Goal: Communication & Community: Answer question/provide support

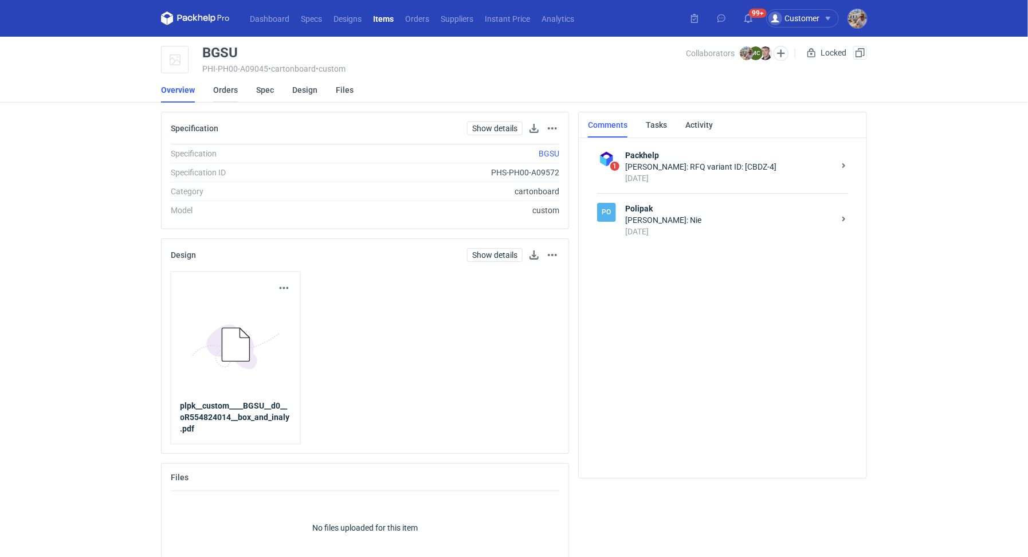
click at [235, 89] on link "Orders" at bounding box center [225, 89] width 25 height 25
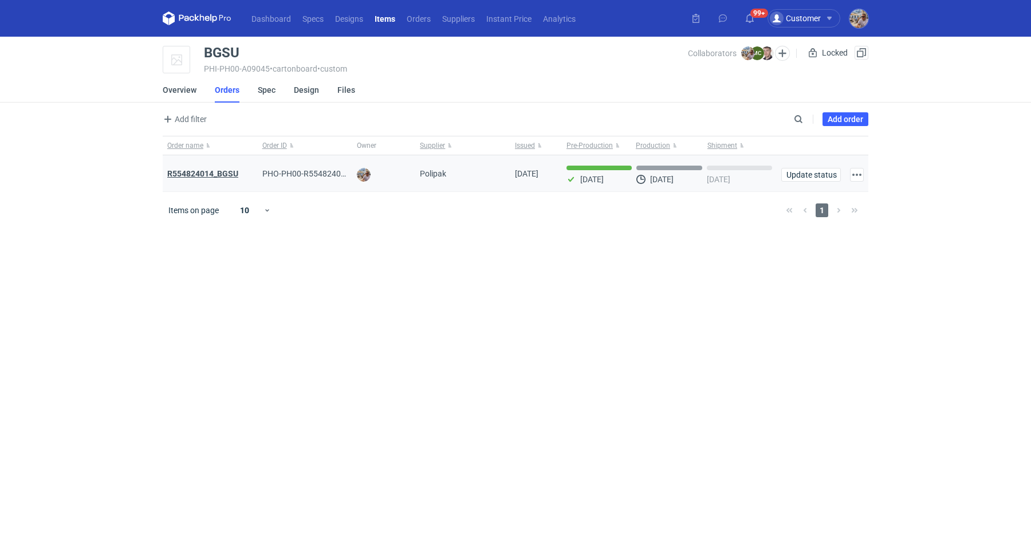
click at [222, 170] on strong "R554824014_BGSU" at bounding box center [202, 173] width 71 height 9
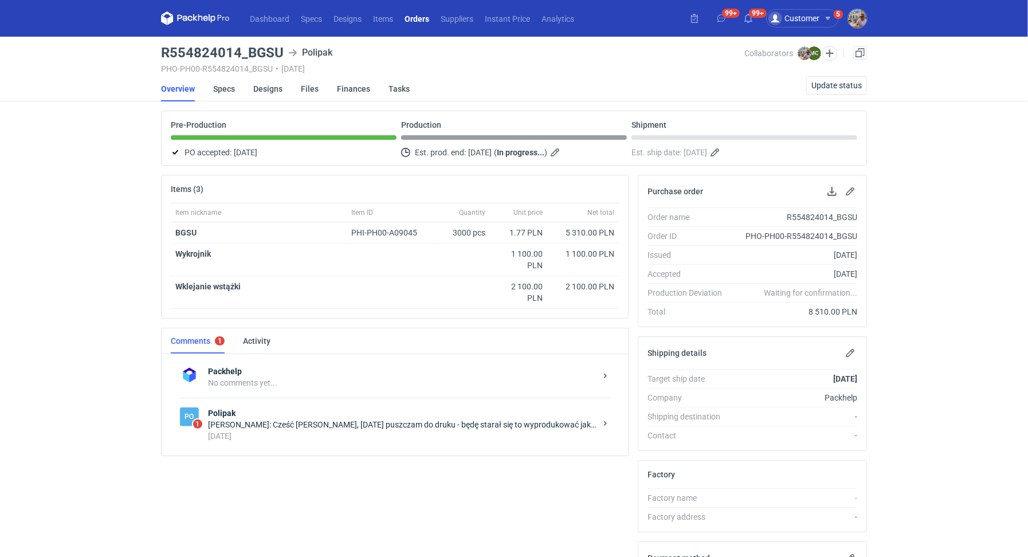
click at [502, 419] on div "Marcin Czarnecki: Cześć Michał, w poniedziałek puszczam do druku - będę starał …" at bounding box center [402, 424] width 388 height 11
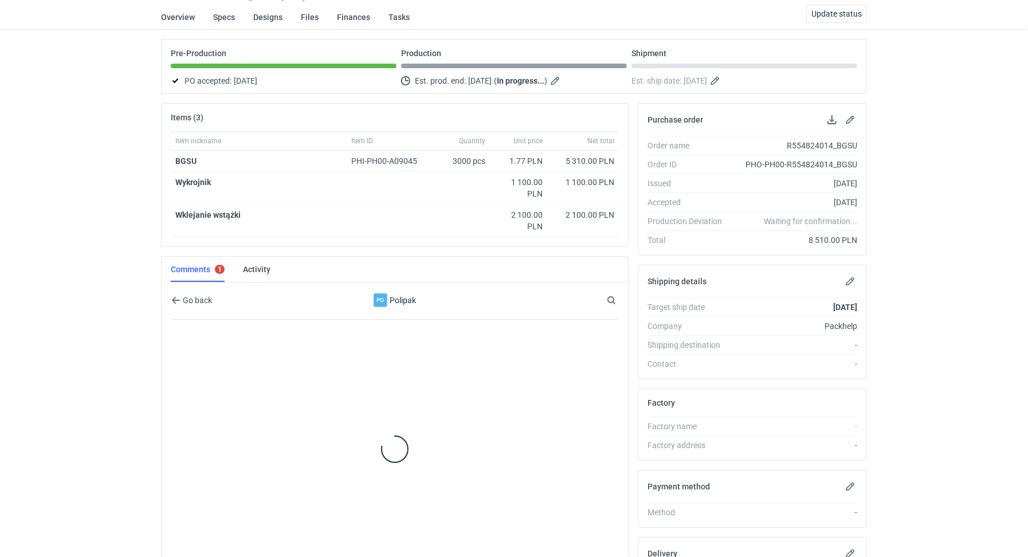
scroll to position [89, 0]
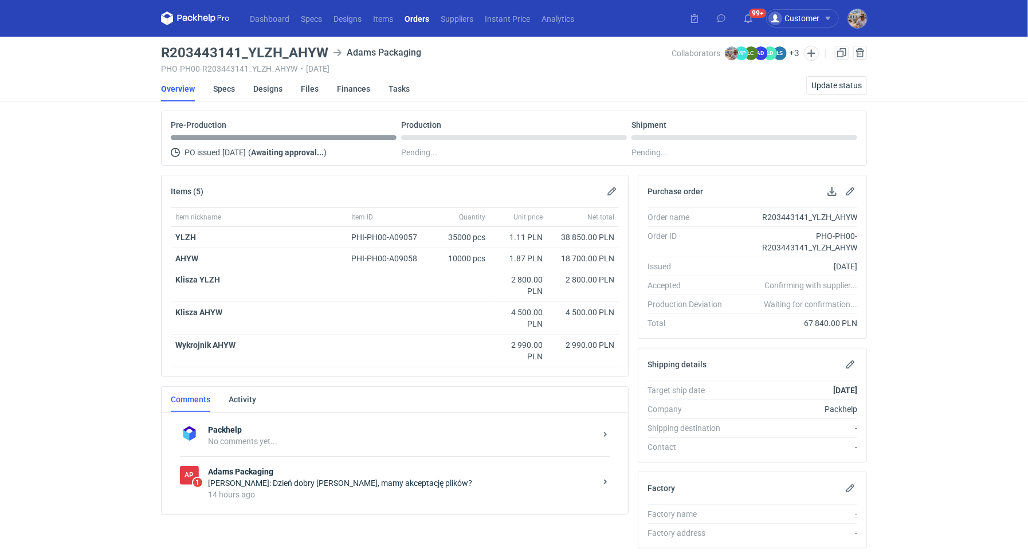
click at [285, 466] on strong "Adams Packaging" at bounding box center [402, 471] width 388 height 11
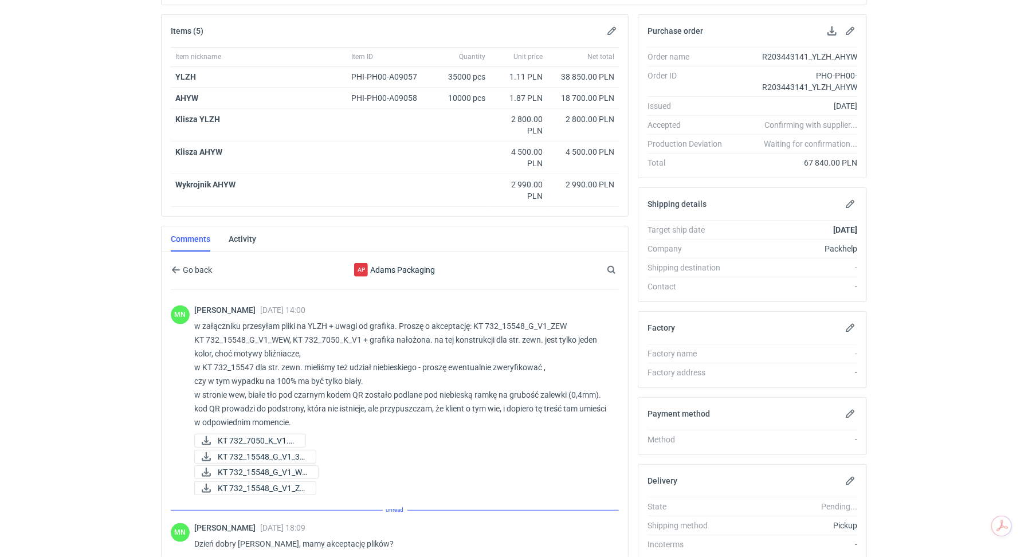
scroll to position [891, 0]
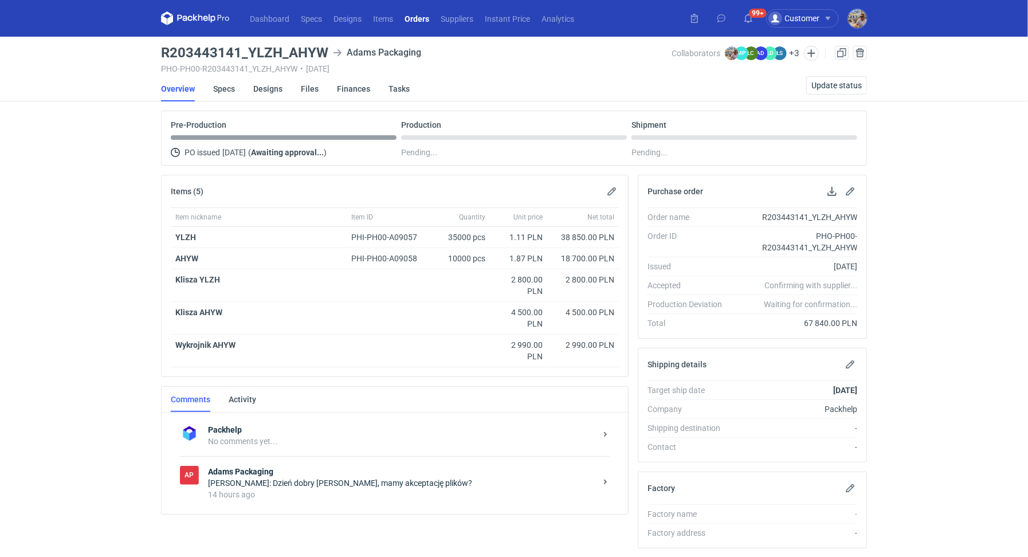
click at [343, 489] on div "14 hours ago" at bounding box center [402, 494] width 388 height 11
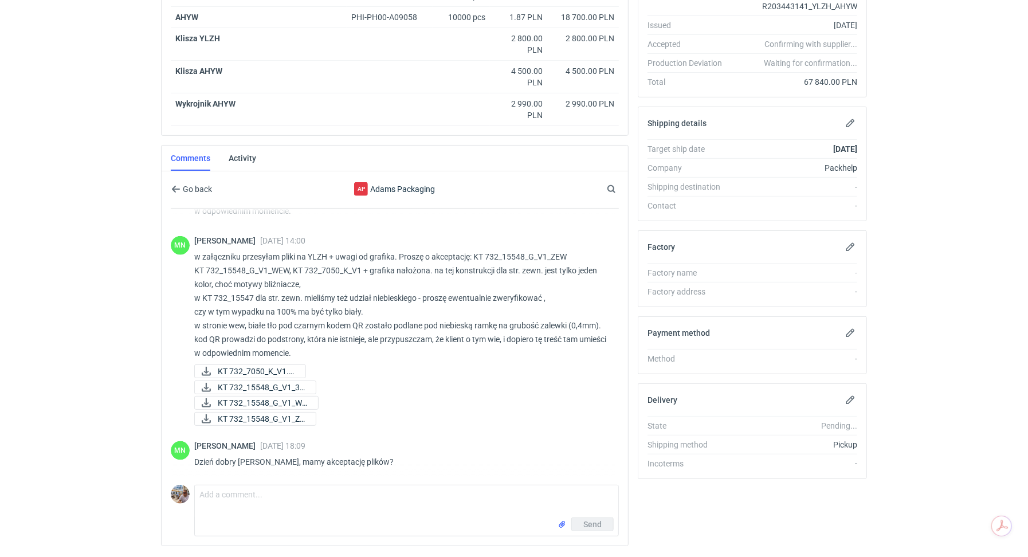
scroll to position [271, 0]
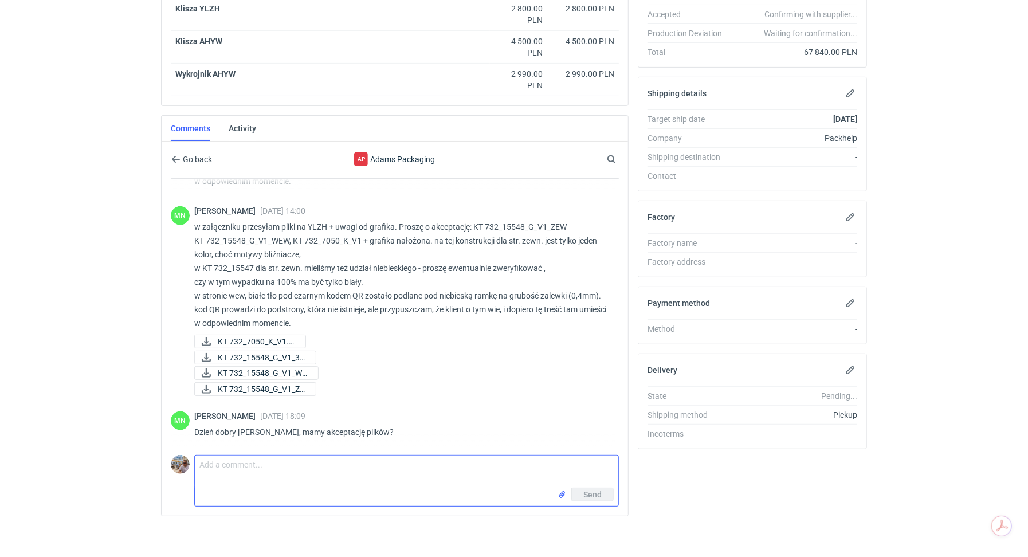
click at [337, 470] on textarea "Comment message" at bounding box center [406, 471] width 423 height 32
paste textarea "w YLZH na pliku outside wkradł się błąd rzeczywiście"
paste textarea "kody QR są ok."
click at [549, 461] on textarea "Pani Małgorzato czekam na akcept klienta, w YLZH na pliku outside wkradł się bł…" at bounding box center [406, 471] width 423 height 32
drag, startPoint x: 597, startPoint y: 462, endPoint x: 351, endPoint y: 463, distance: 246.4
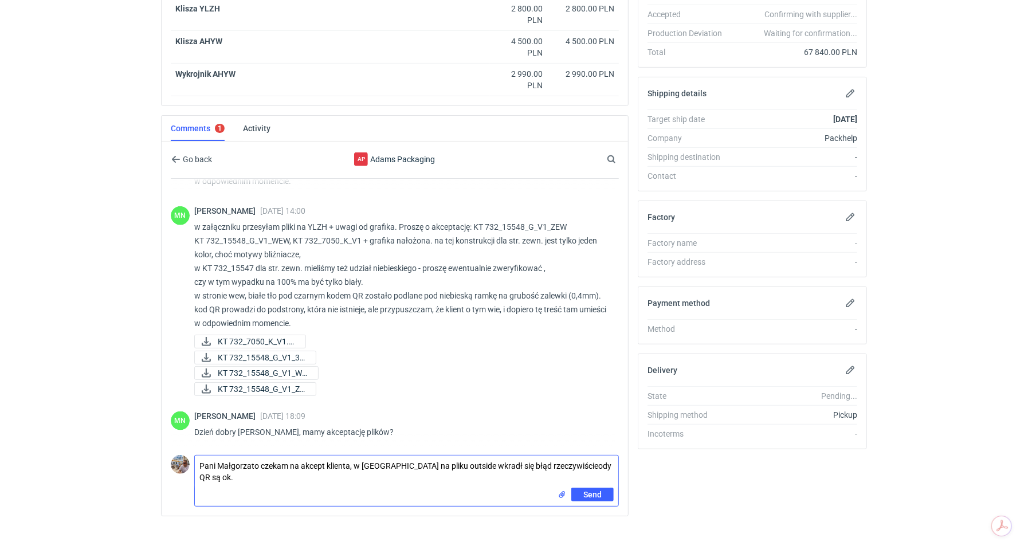
click at [351, 463] on textarea "Pani Małgorzato czekam na akcept klienta, w YLZH na pliku outside wkradł się bł…" at bounding box center [406, 471] width 423 height 32
type textarea "Pani Małgorzato czekam na akcept klienta. Możliwe, że będą delikatne zmiany w p…"
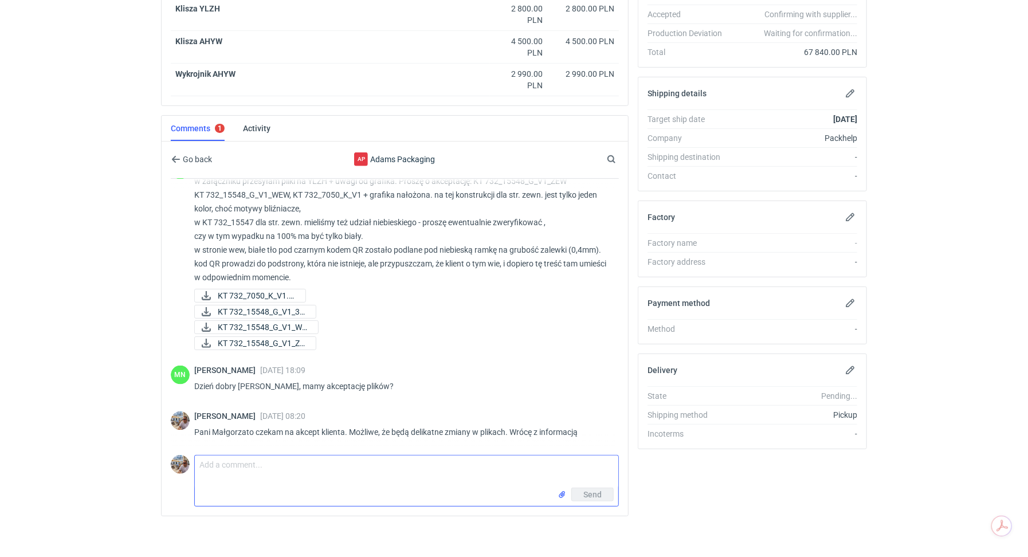
scroll to position [925, 0]
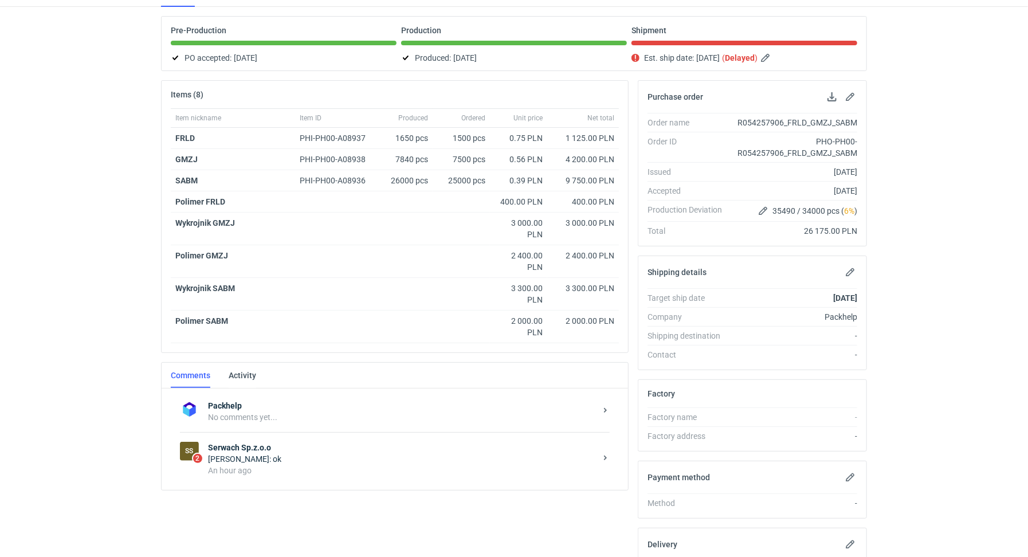
click at [278, 449] on strong "Serwach Sp.z.o.o" at bounding box center [402, 447] width 388 height 11
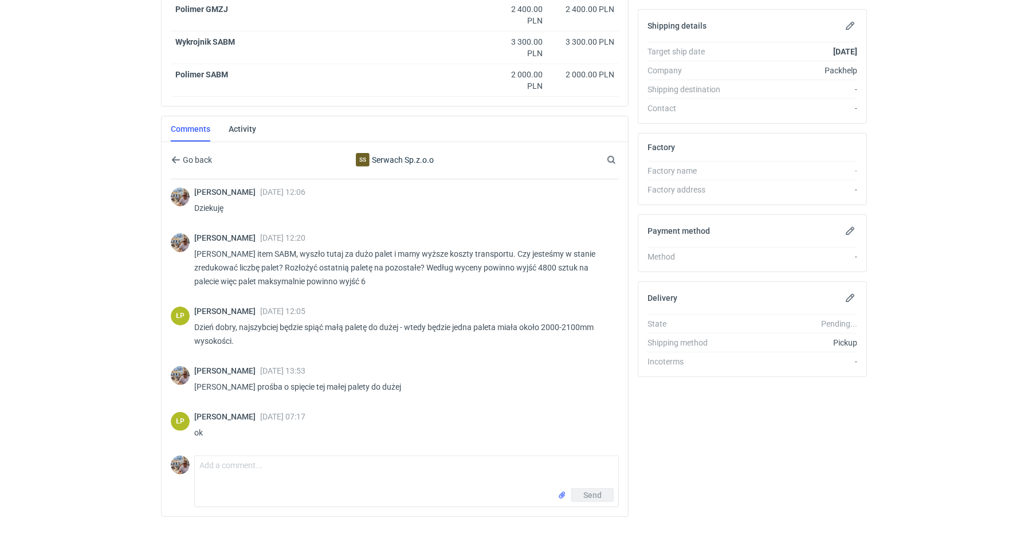
scroll to position [341, 0]
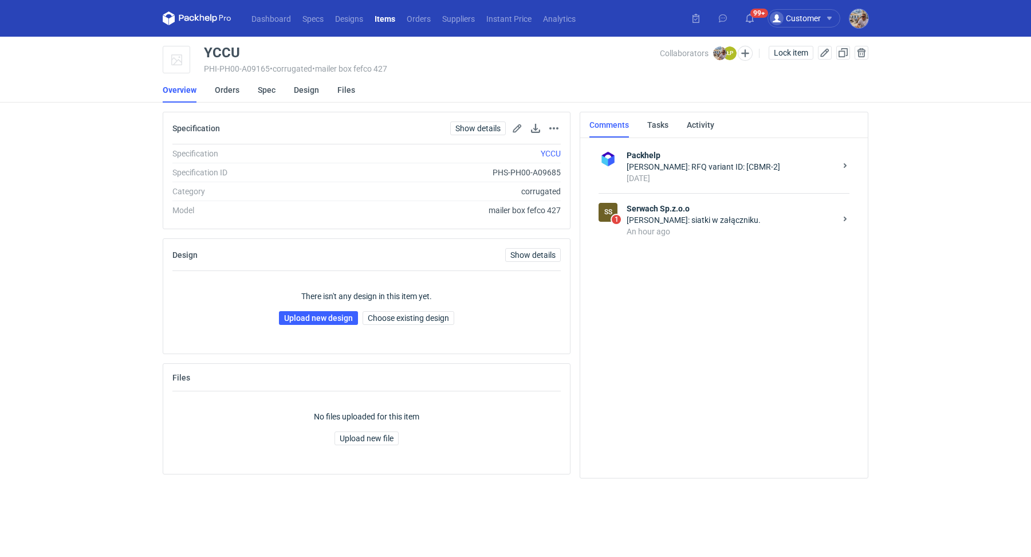
click at [677, 223] on div "Łukasz Postawa: siatki w załączniku." at bounding box center [731, 219] width 209 height 11
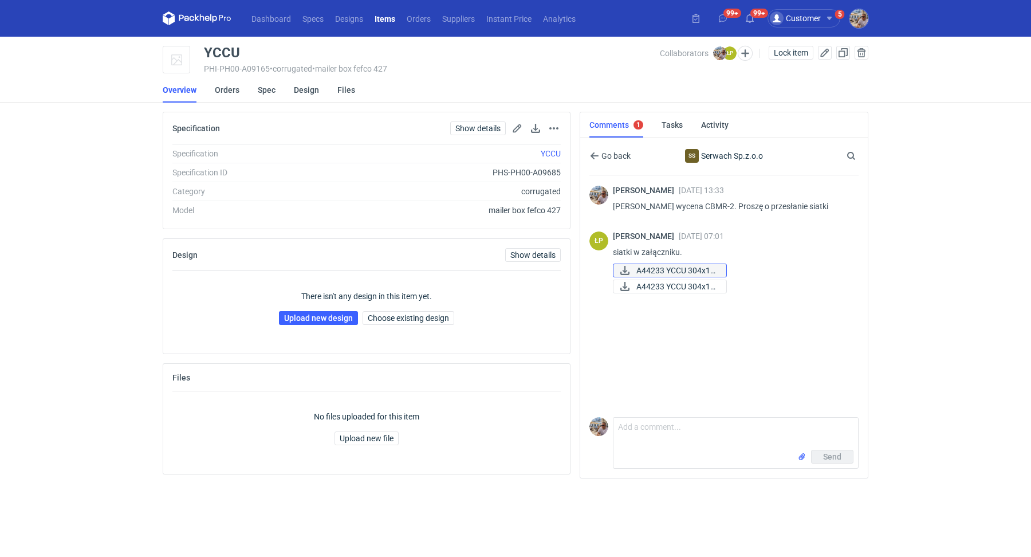
click at [686, 273] on span "A44233 YCCU 304x18..." at bounding box center [677, 270] width 81 height 13
click at [678, 282] on span "A44233 YCCU 304x18..." at bounding box center [677, 286] width 81 height 13
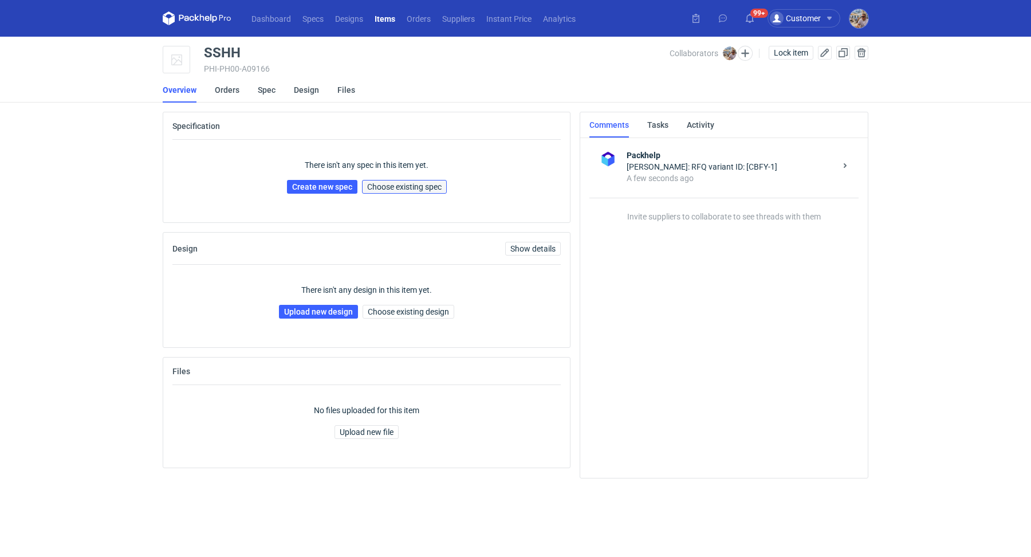
click at [401, 192] on button "Choose existing spec" at bounding box center [404, 187] width 85 height 14
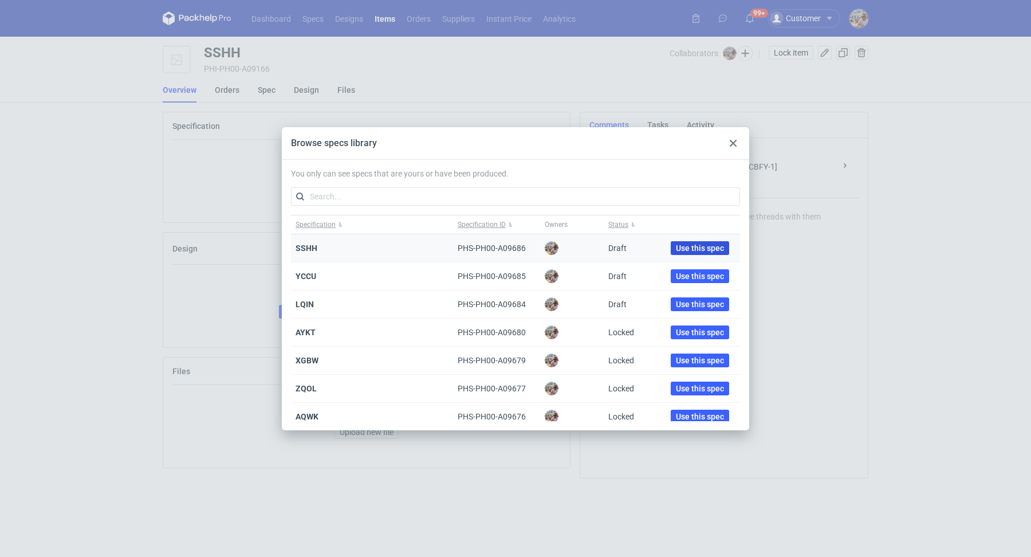
click at [685, 248] on span "Use this spec" at bounding box center [700, 248] width 48 height 8
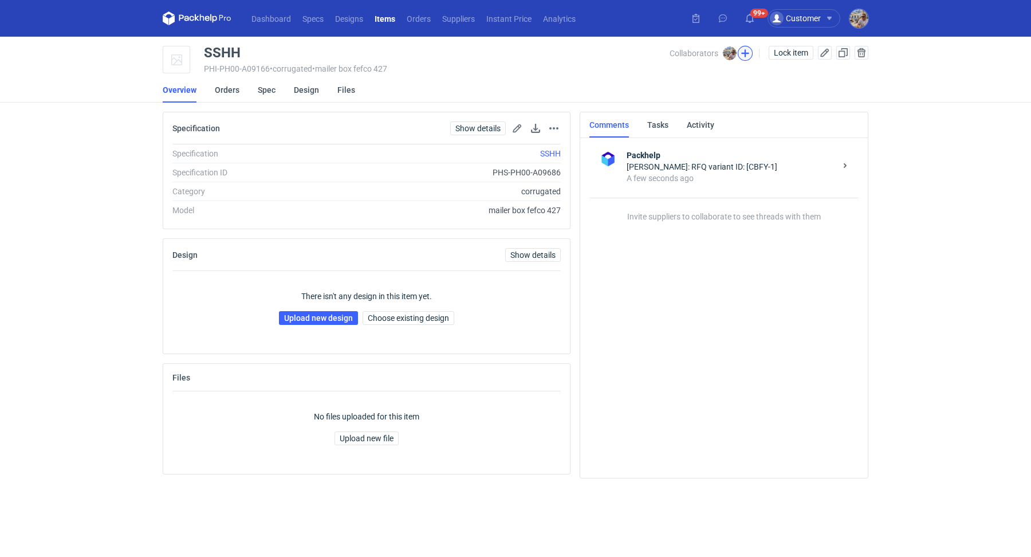
click at [746, 57] on button "button" at bounding box center [745, 53] width 15 height 15
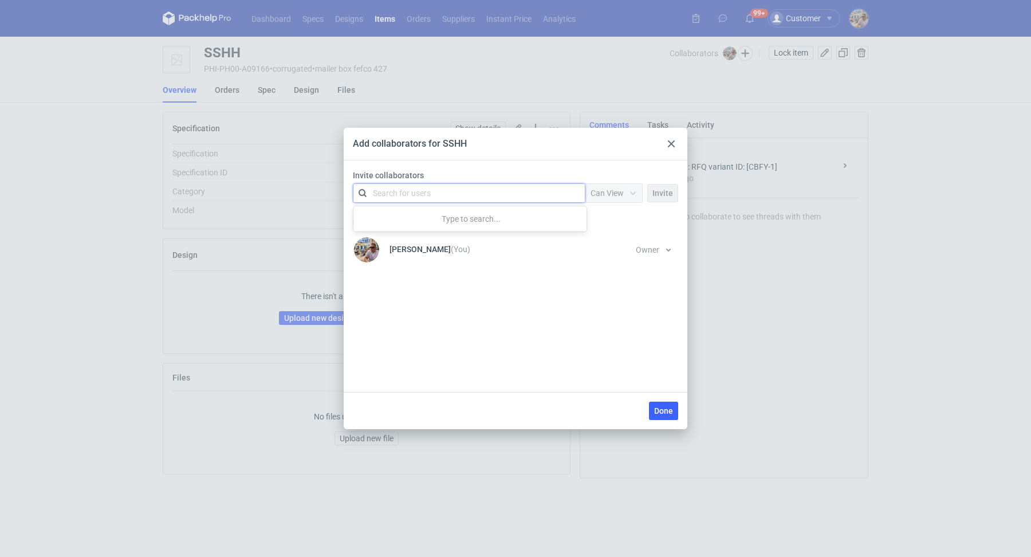
click at [457, 196] on div "Search for users" at bounding box center [466, 193] width 199 height 16
type input "[PERSON_NAME]"
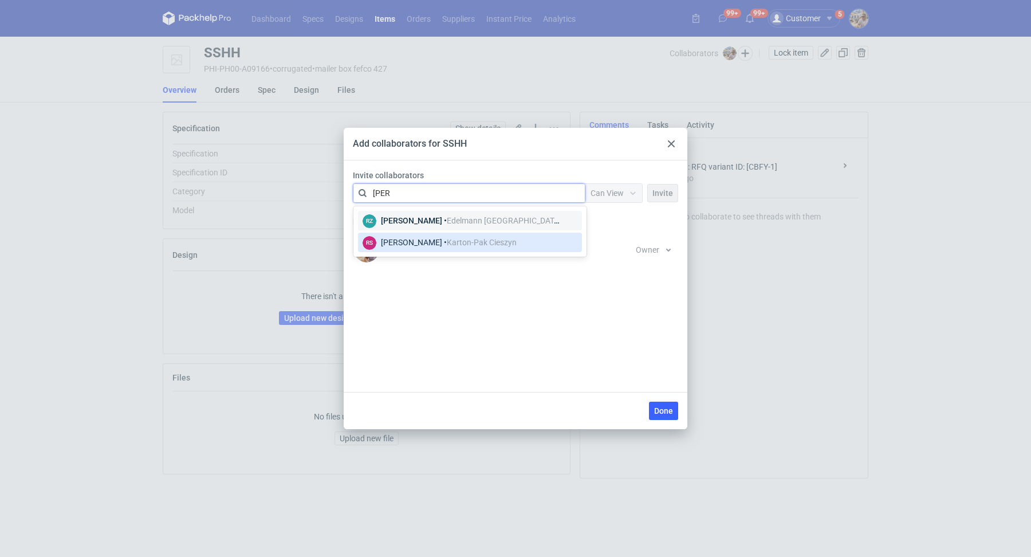
click at [447, 241] on span "Karton-Pak Cieszyn" at bounding box center [482, 242] width 70 height 9
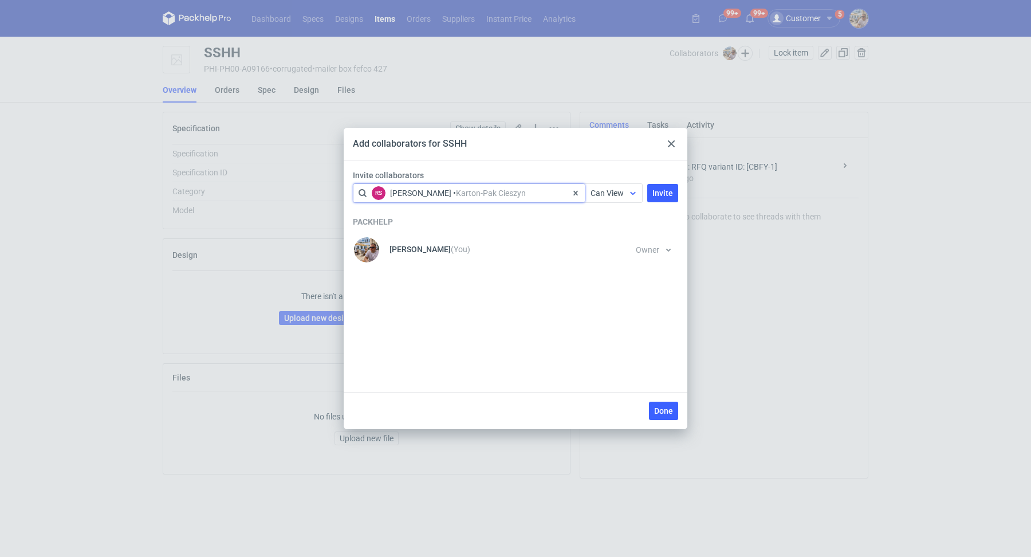
click at [628, 195] on div at bounding box center [633, 192] width 18 height 9
click at [604, 233] on span "Can Edit" at bounding box center [611, 236] width 30 height 11
click at [663, 190] on span "Invite" at bounding box center [663, 193] width 21 height 8
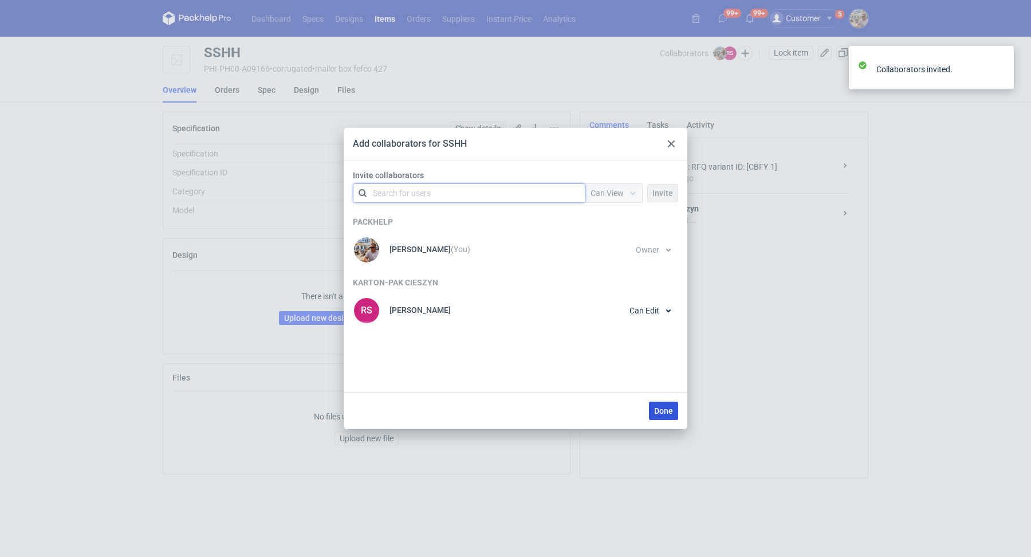
click at [669, 417] on button "Done" at bounding box center [663, 411] width 29 height 18
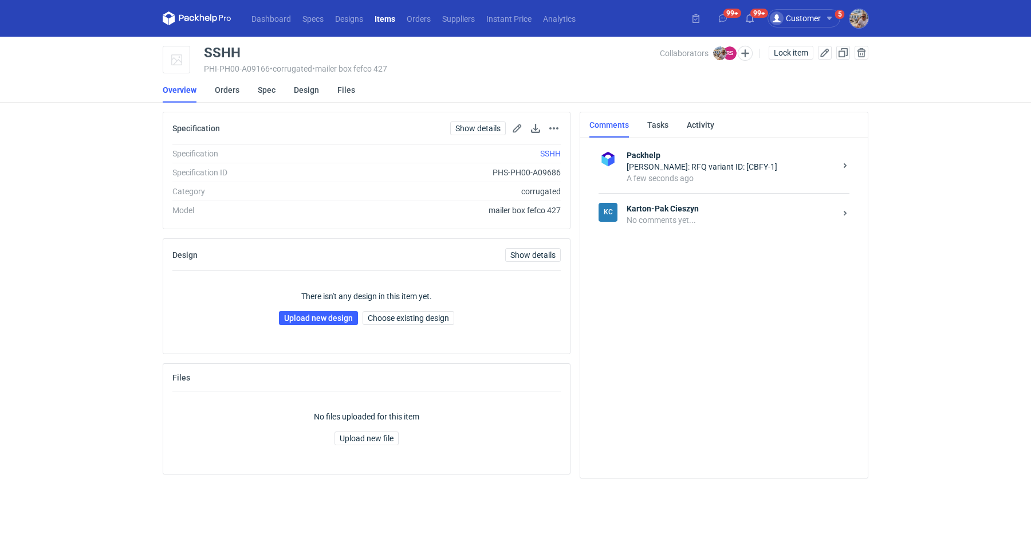
click at [679, 217] on div "No comments yet..." at bounding box center [731, 219] width 209 height 11
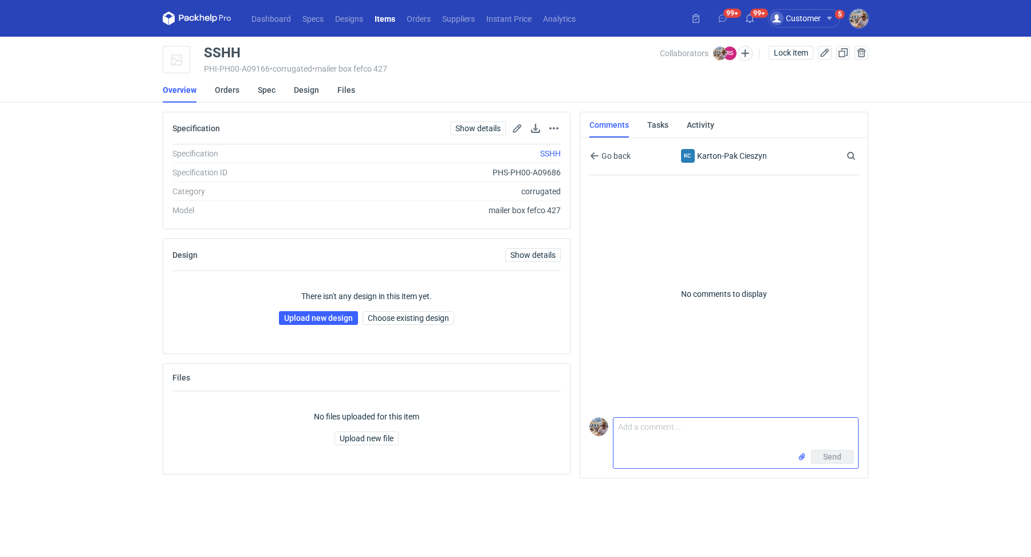
click at [666, 439] on textarea "Comment message" at bounding box center [736, 434] width 245 height 32
paste textarea "CBFY - 1"
type textarea "Dzień dobry. Panie Rafale proszę o przesłanie siatki do wyceny CBFY - 1."
click at [804, 457] on input "file" at bounding box center [801, 457] width 9 height 12
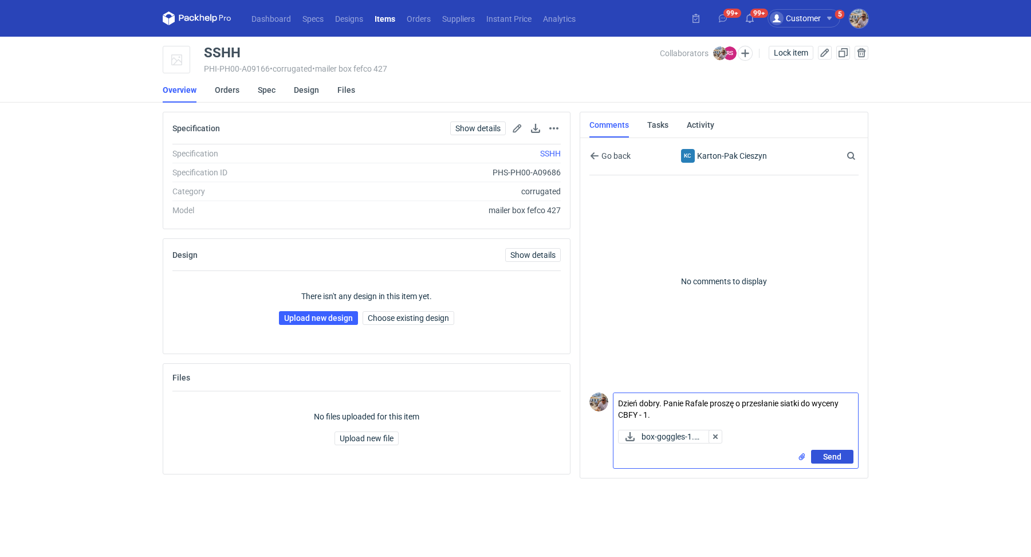
click at [827, 456] on span "Send" at bounding box center [832, 457] width 18 height 8
